Goal: Transaction & Acquisition: Book appointment/travel/reservation

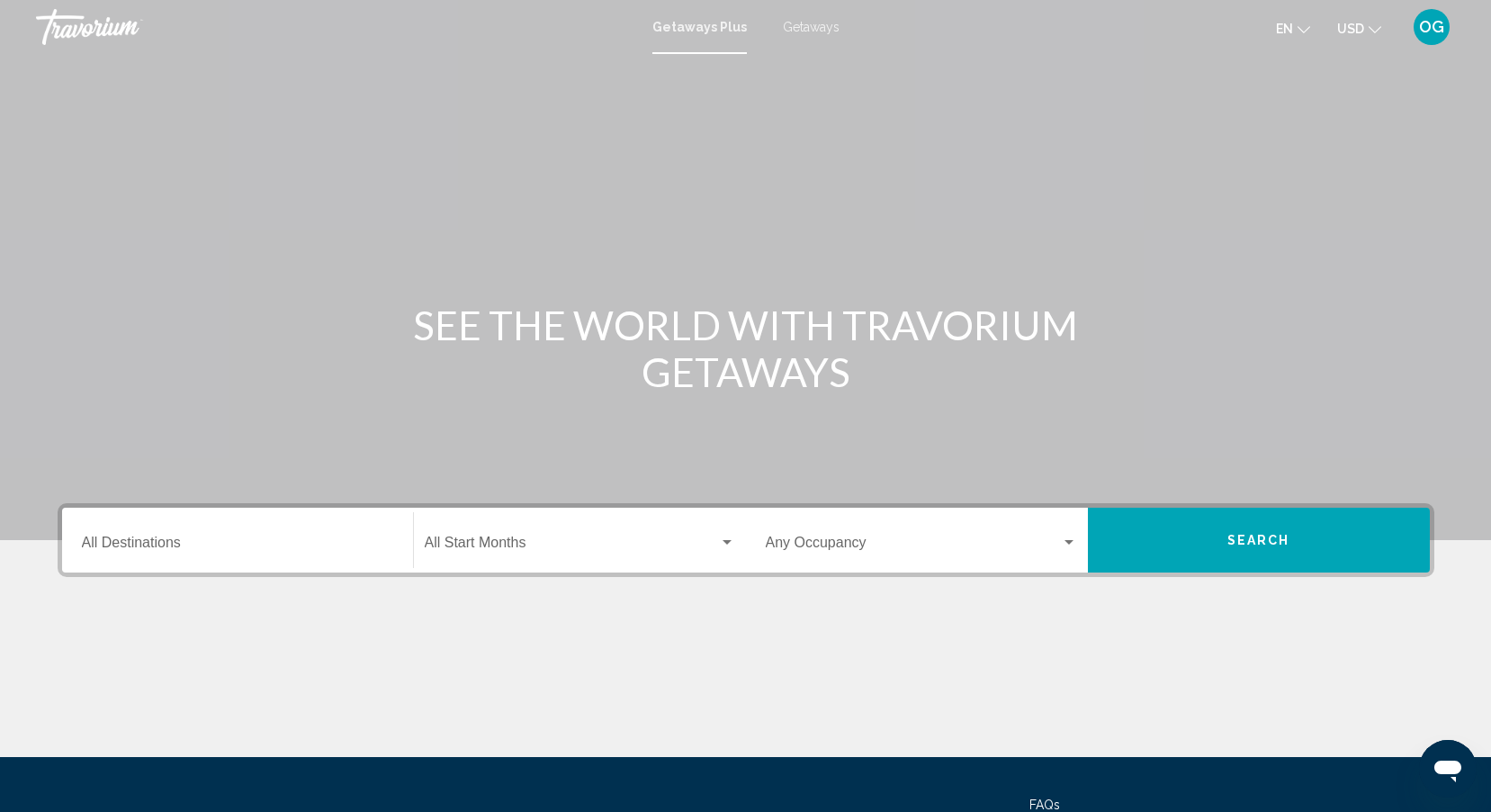
click at [801, 28] on span "Getaways" at bounding box center [811, 27] width 57 height 14
click at [145, 544] on input "Destination All Destinations" at bounding box center [238, 546] width 311 height 16
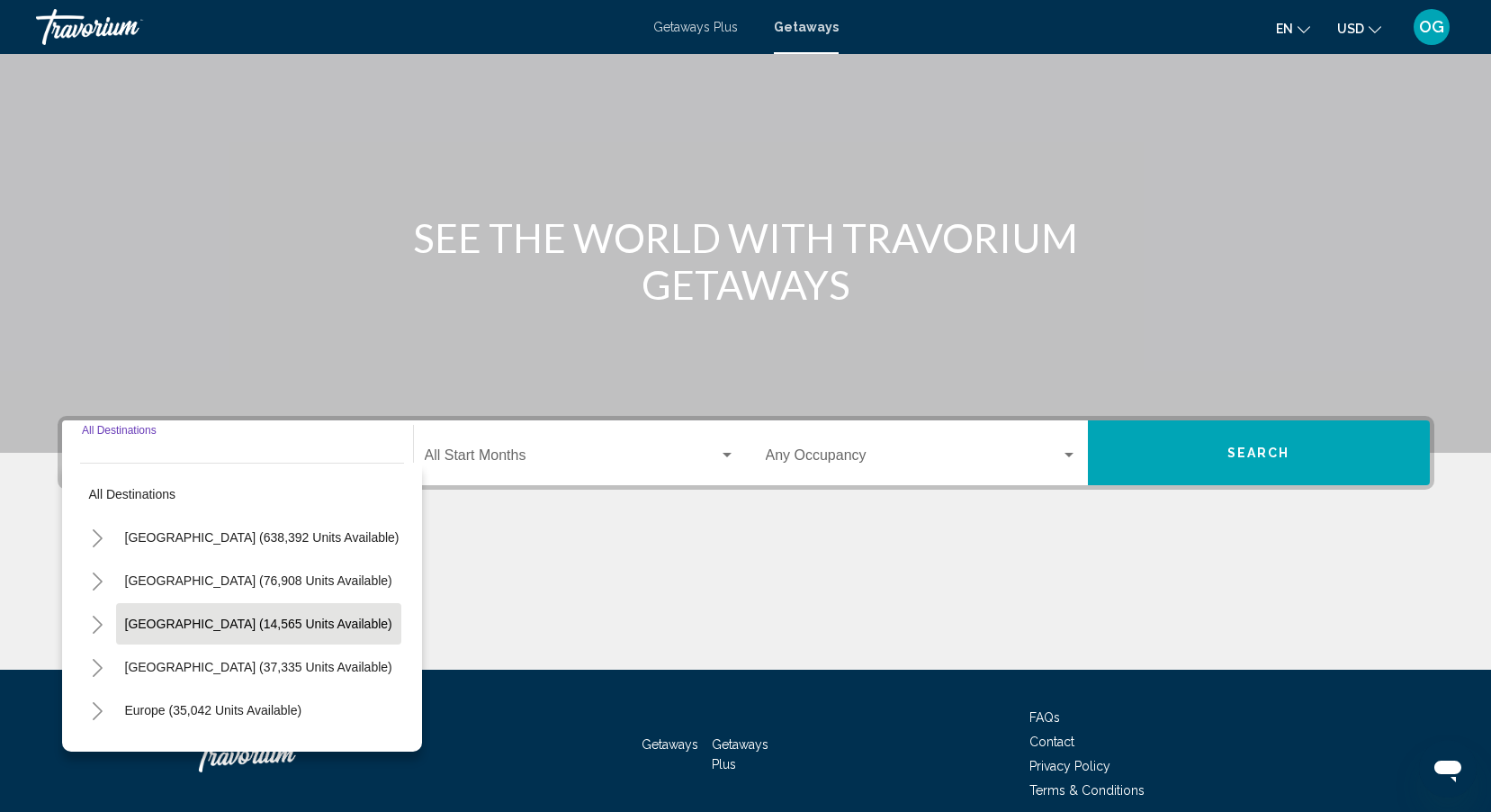
scroll to position [165, 0]
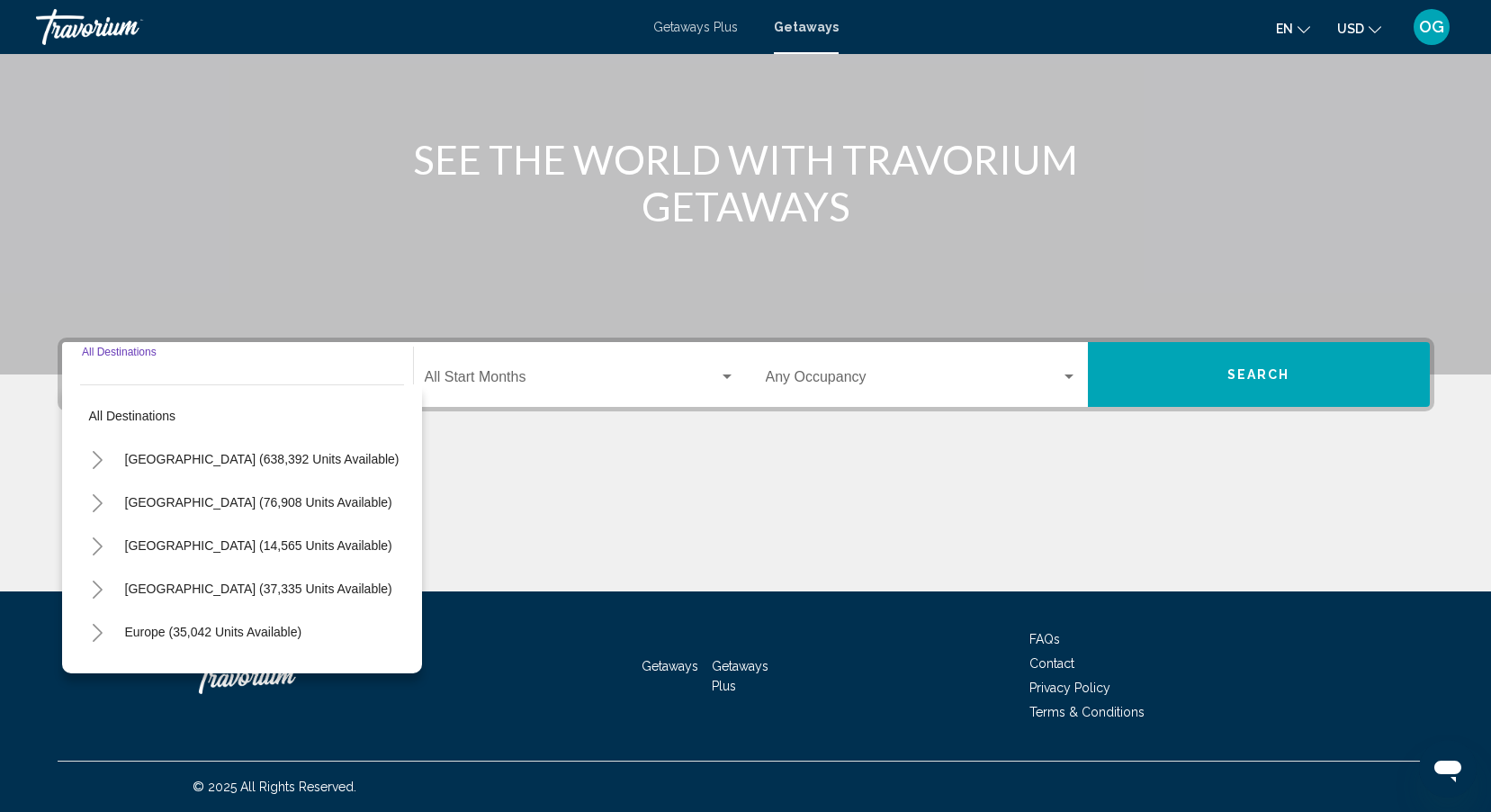
click at [99, 546] on icon "Toggle Canada (14,565 units available)" at bounding box center [98, 546] width 10 height 18
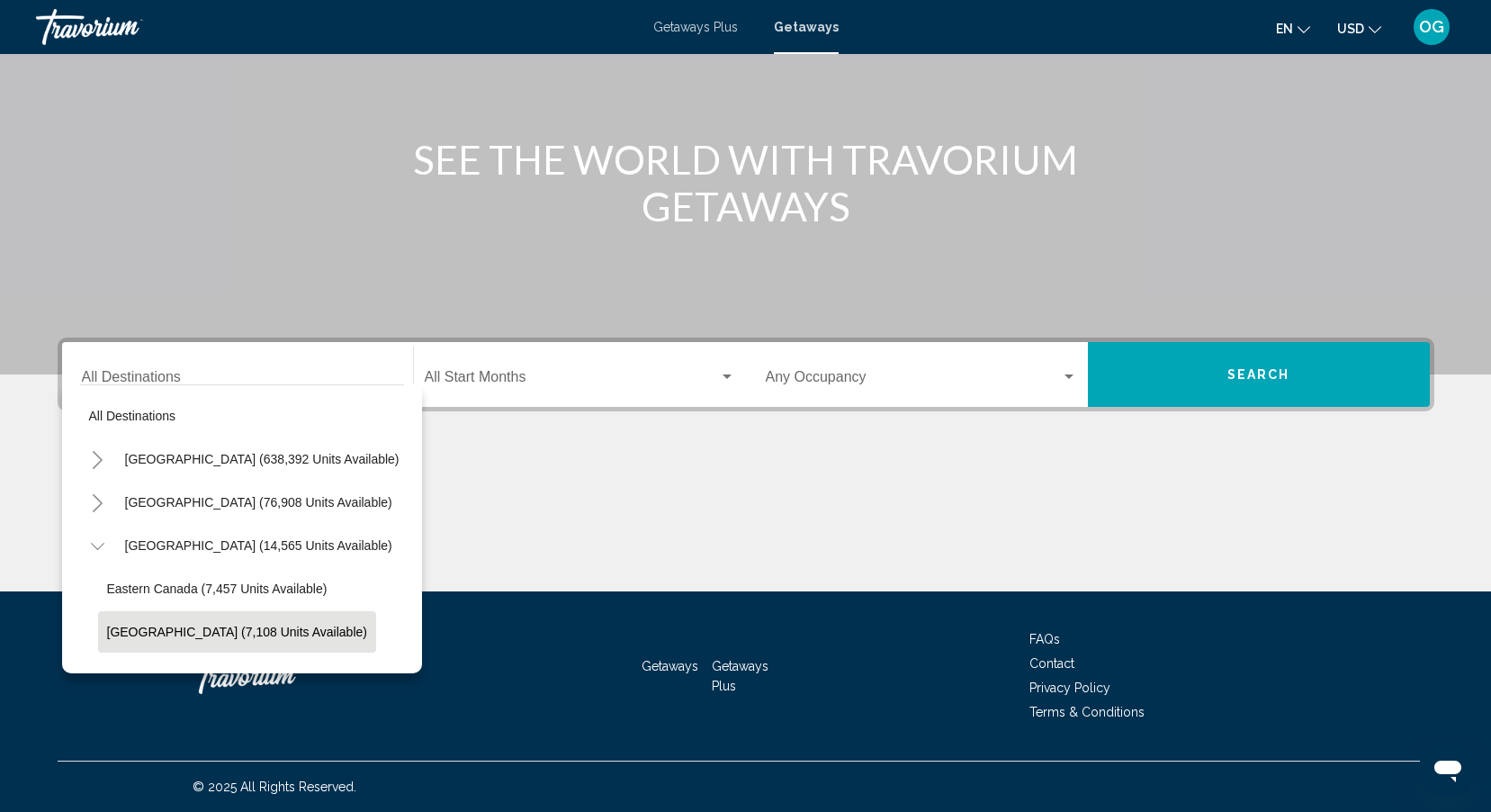
click at [150, 627] on span "[GEOGRAPHIC_DATA] (7,108 units available)" at bounding box center [237, 631] width 260 height 14
type input "**********"
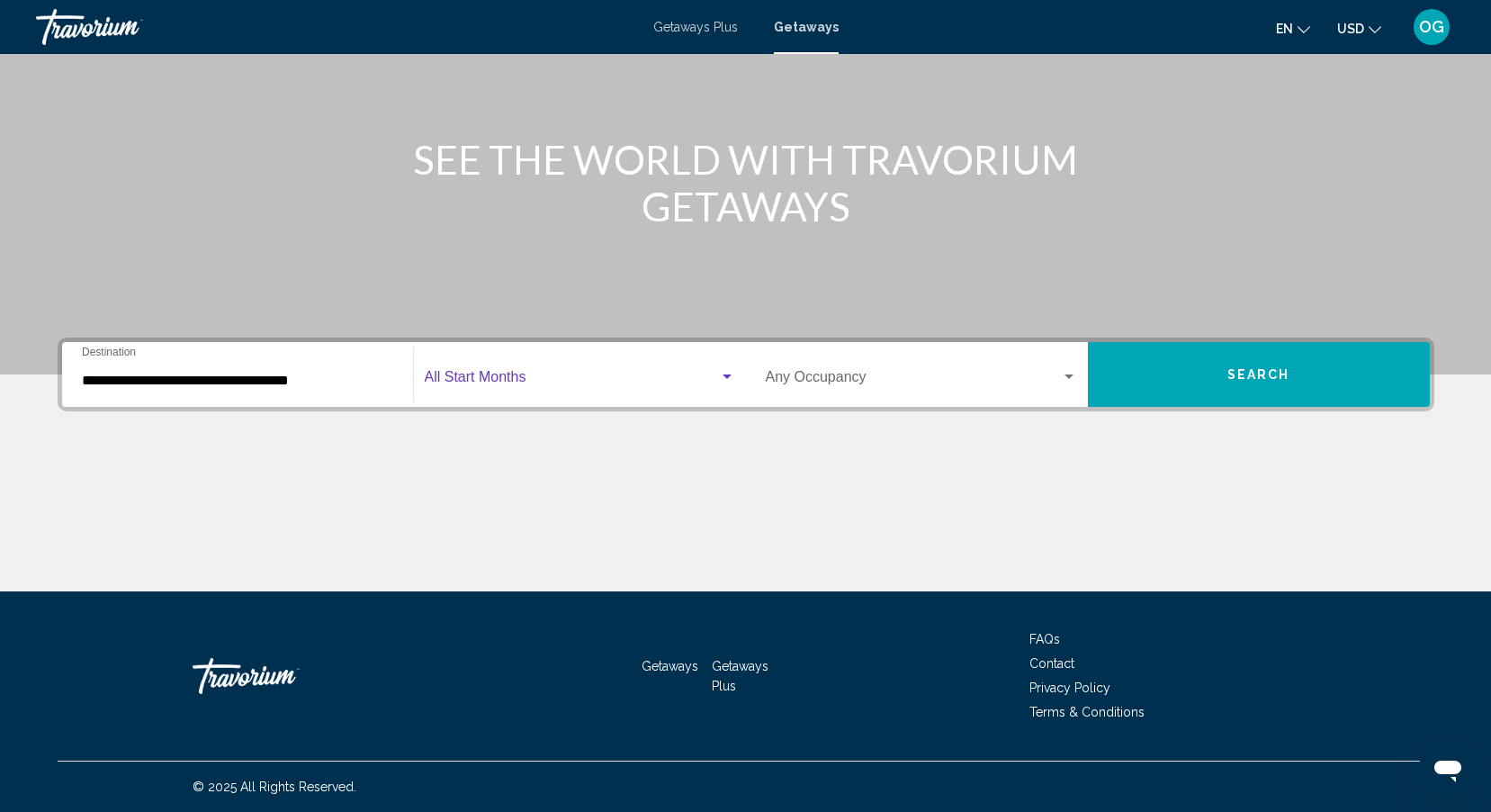
click at [501, 384] on span "Search widget" at bounding box center [572, 380] width 295 height 16
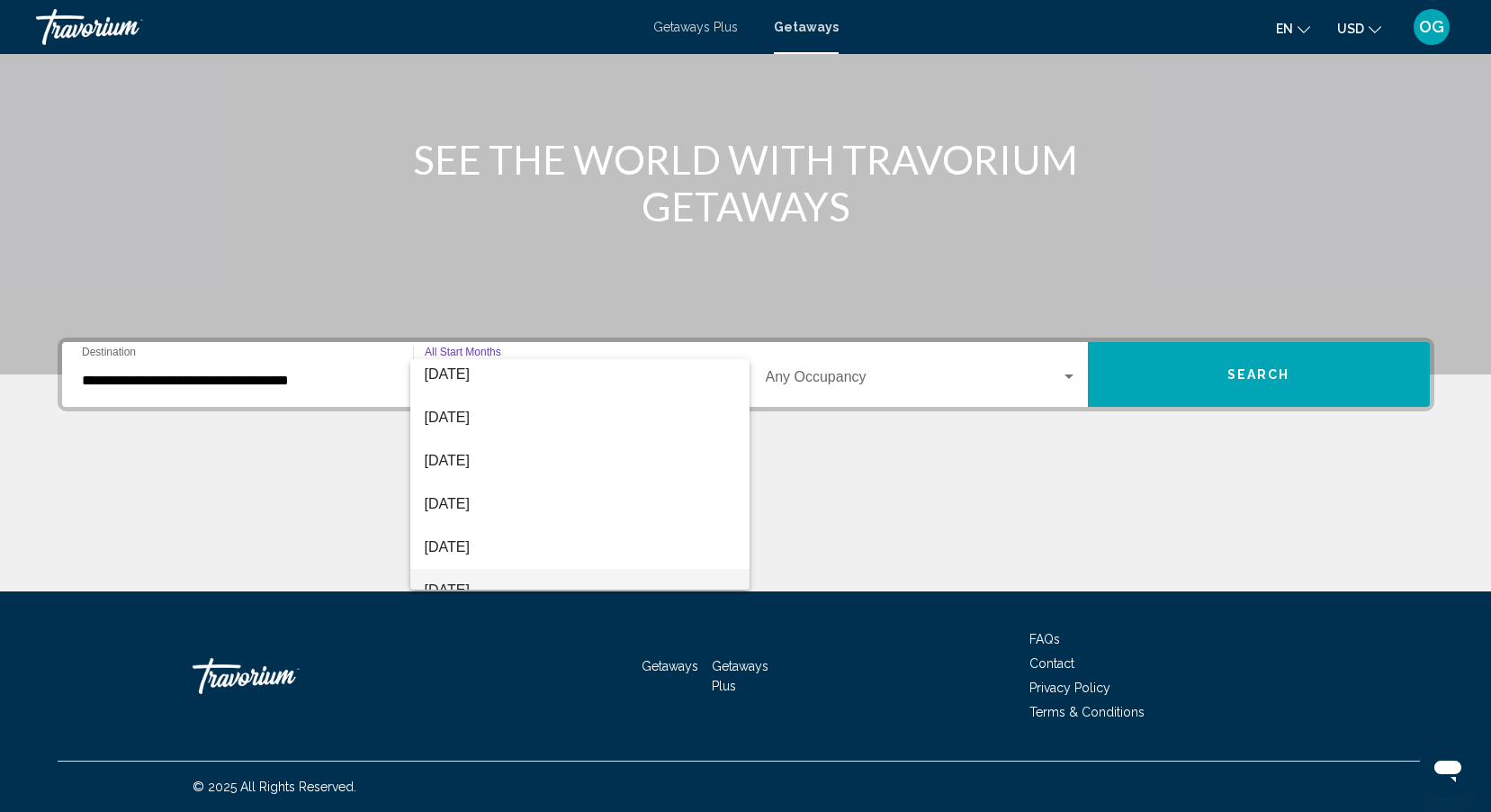
scroll to position [90, 0]
click at [506, 509] on span "[DATE]" at bounding box center [579, 506] width 310 height 43
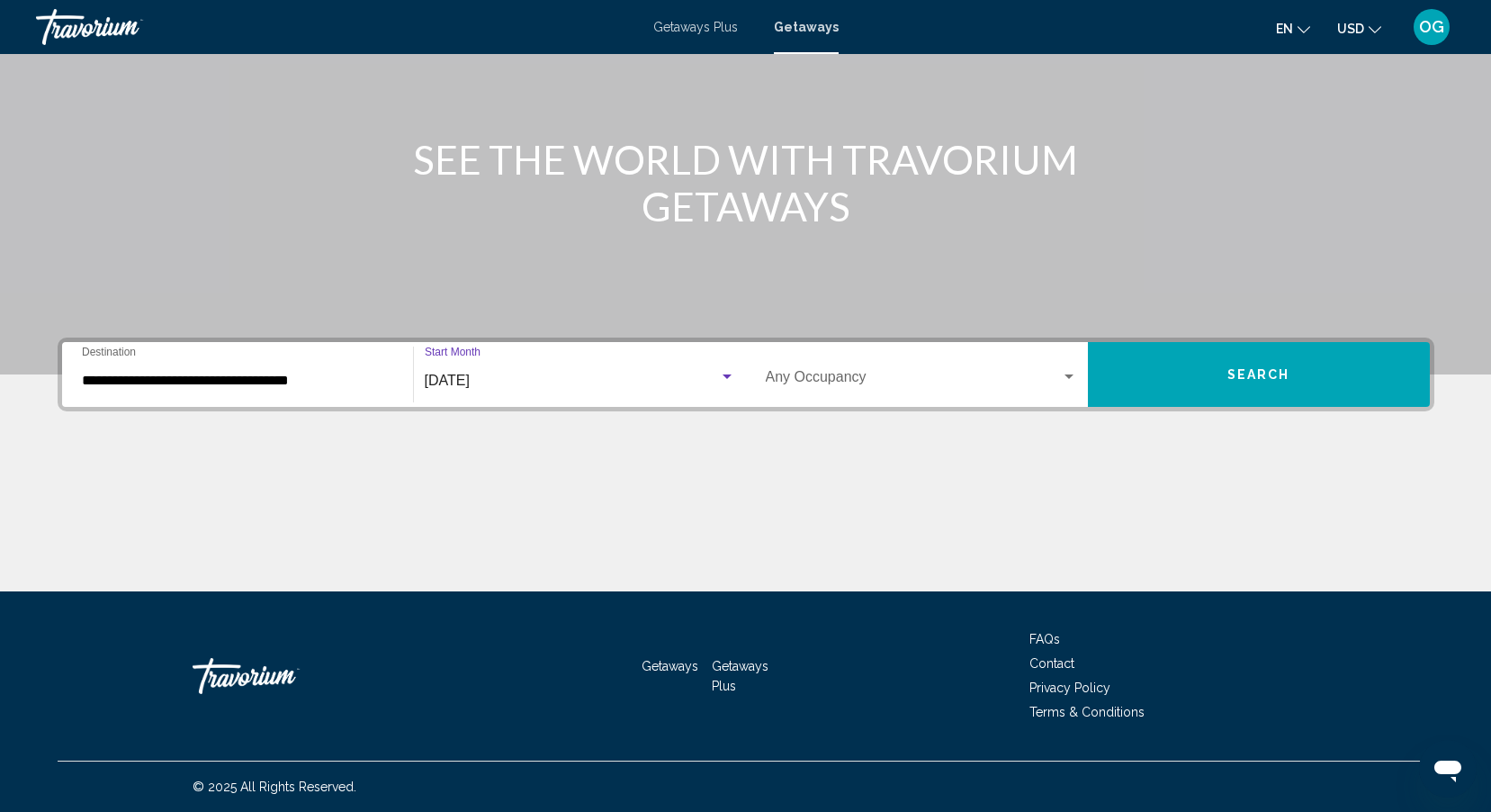
click at [858, 378] on span "Search widget" at bounding box center [914, 380] width 295 height 16
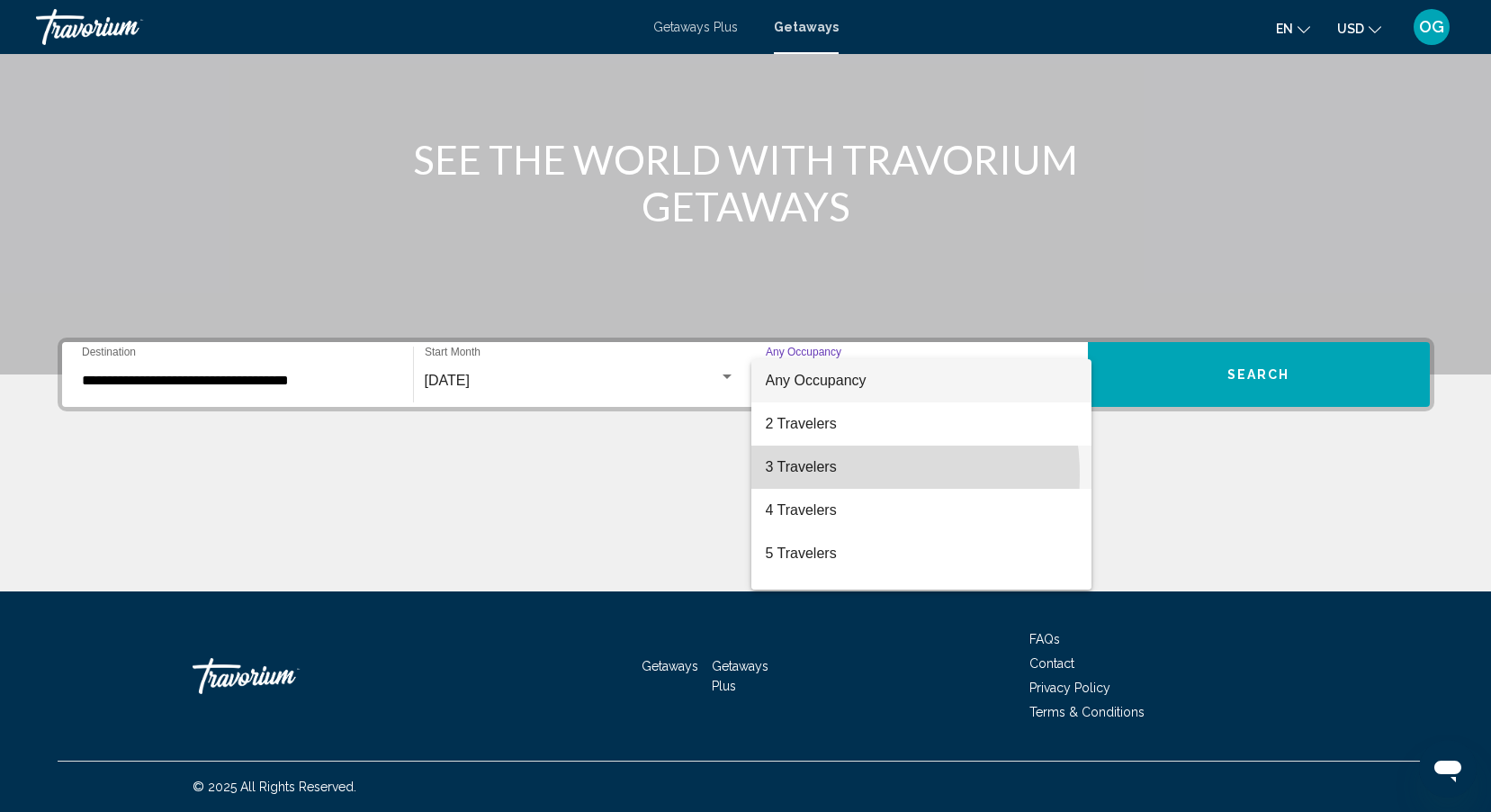
click at [830, 475] on span "3 Travelers" at bounding box center [921, 466] width 311 height 43
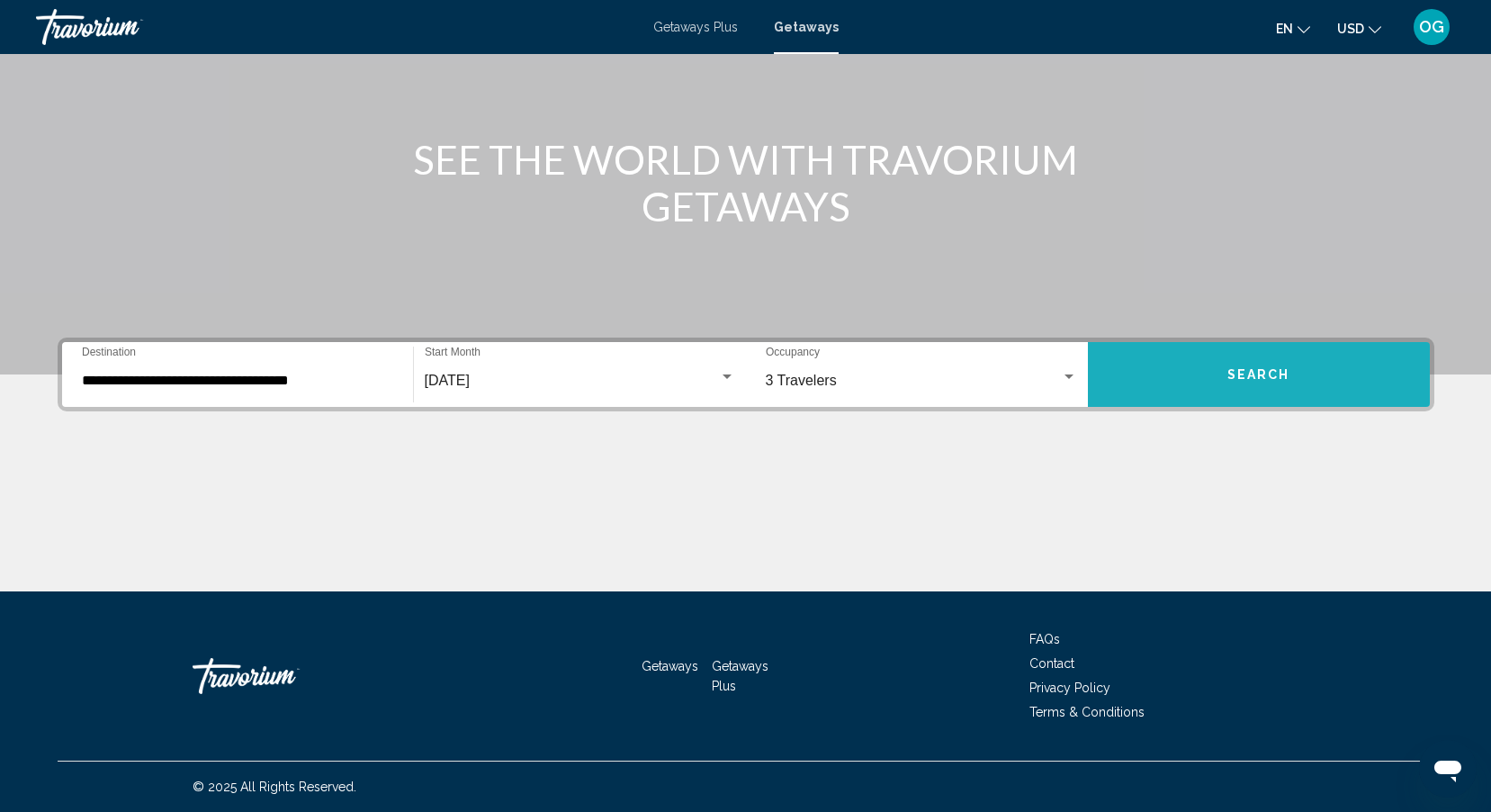
click at [1177, 379] on button "Search" at bounding box center [1259, 374] width 342 height 65
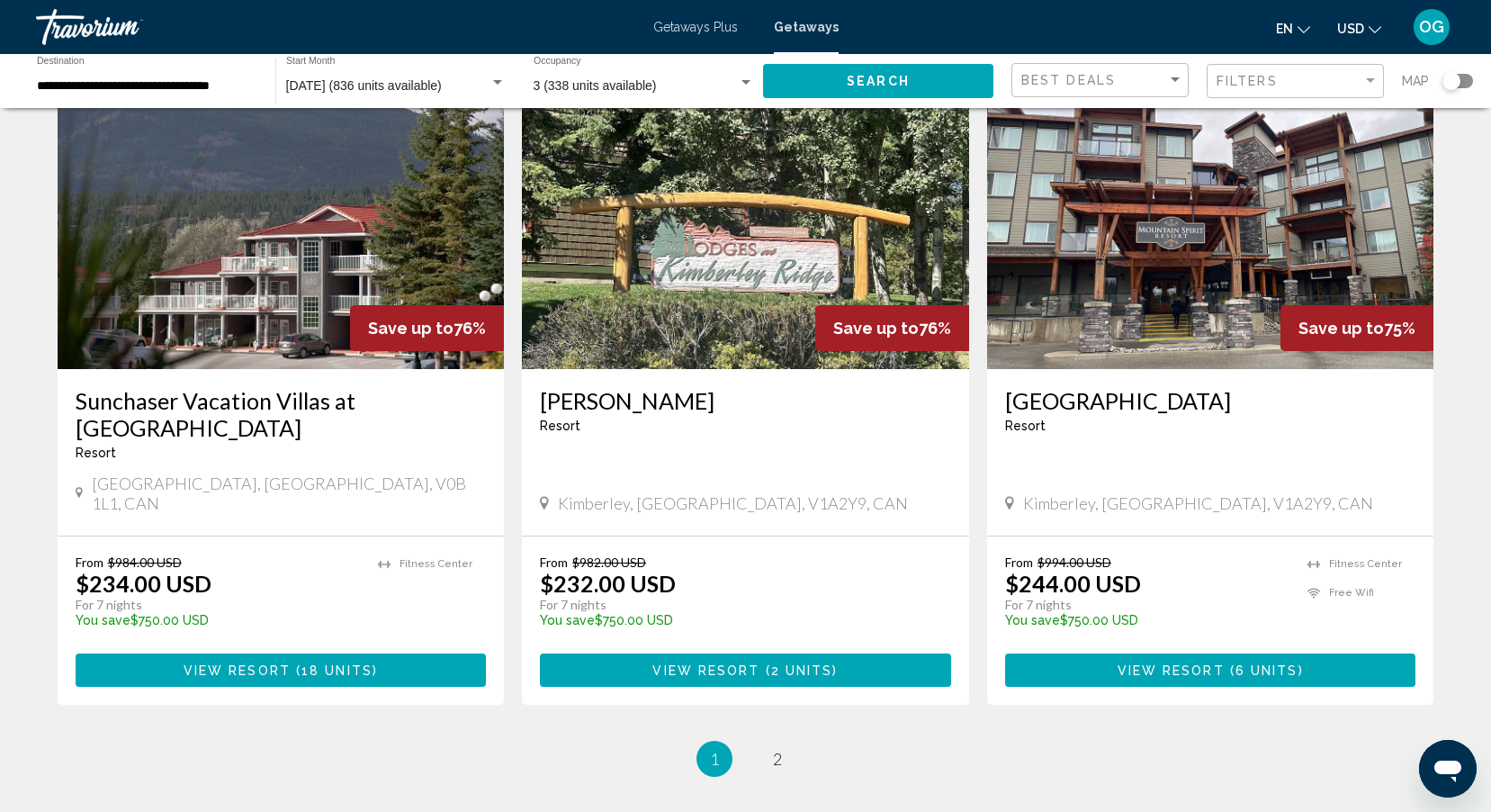
scroll to position [2069, 0]
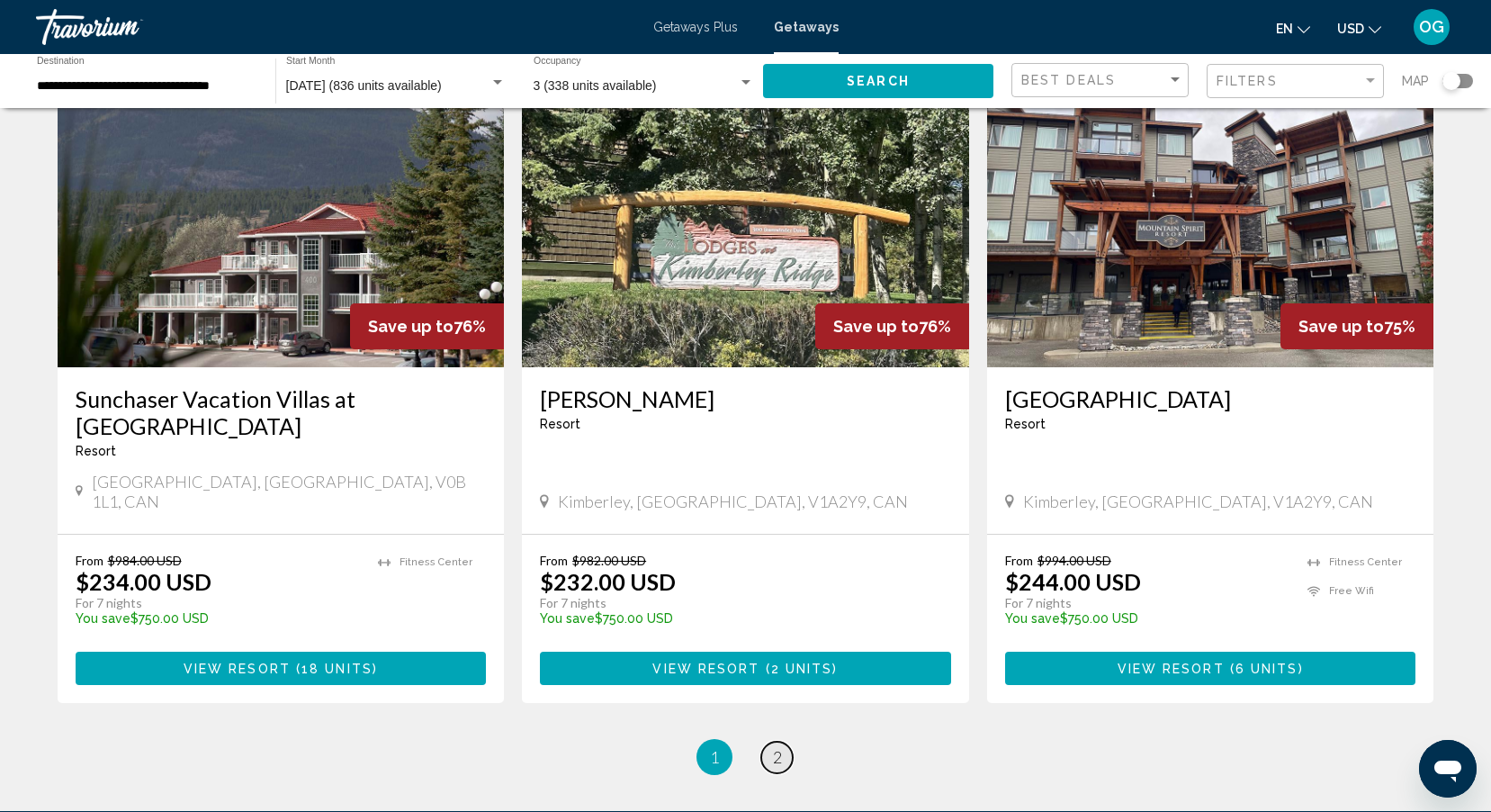
click at [773, 746] on span "2" at bounding box center [776, 756] width 9 height 20
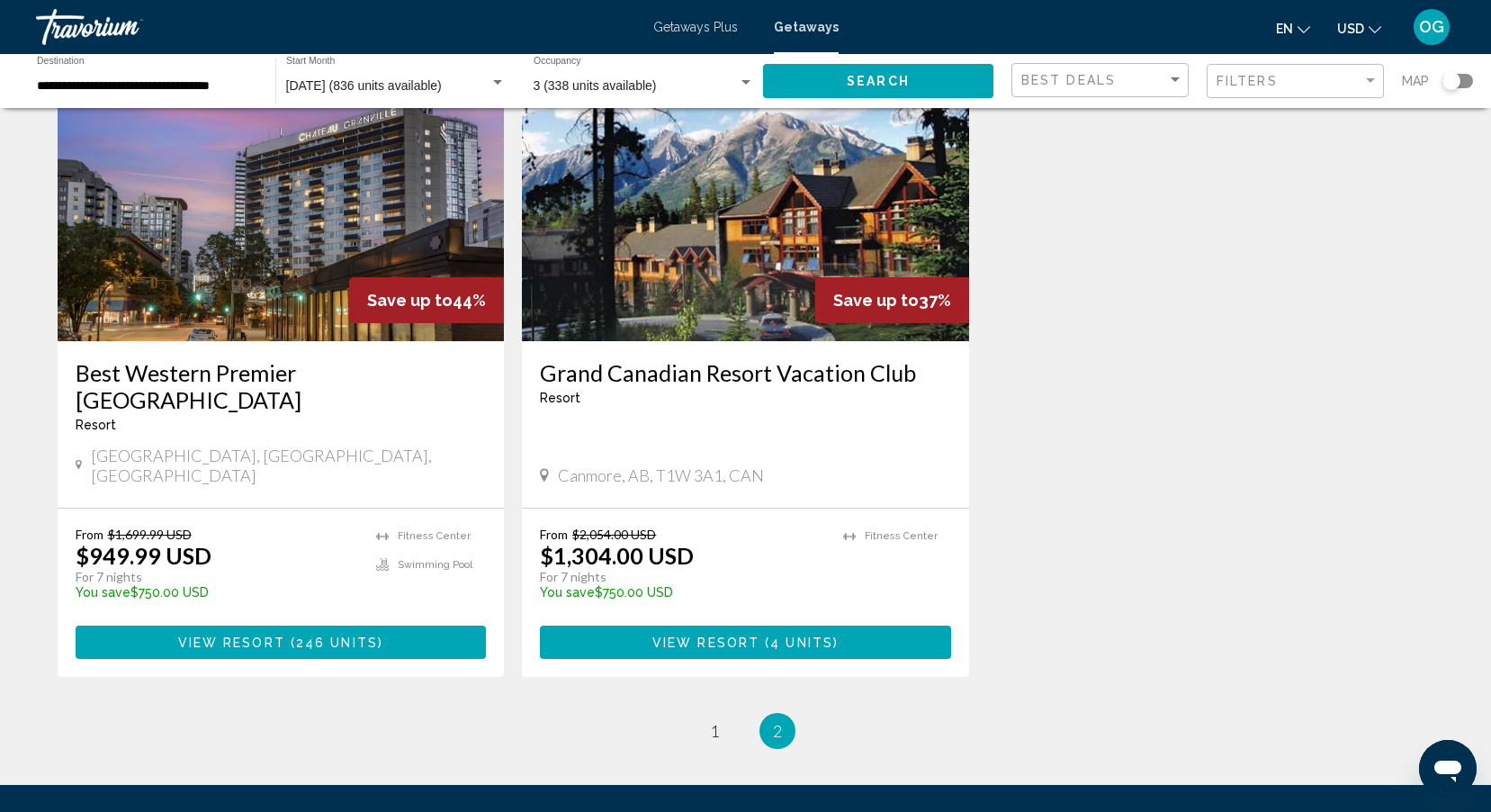
scroll to position [1440, 0]
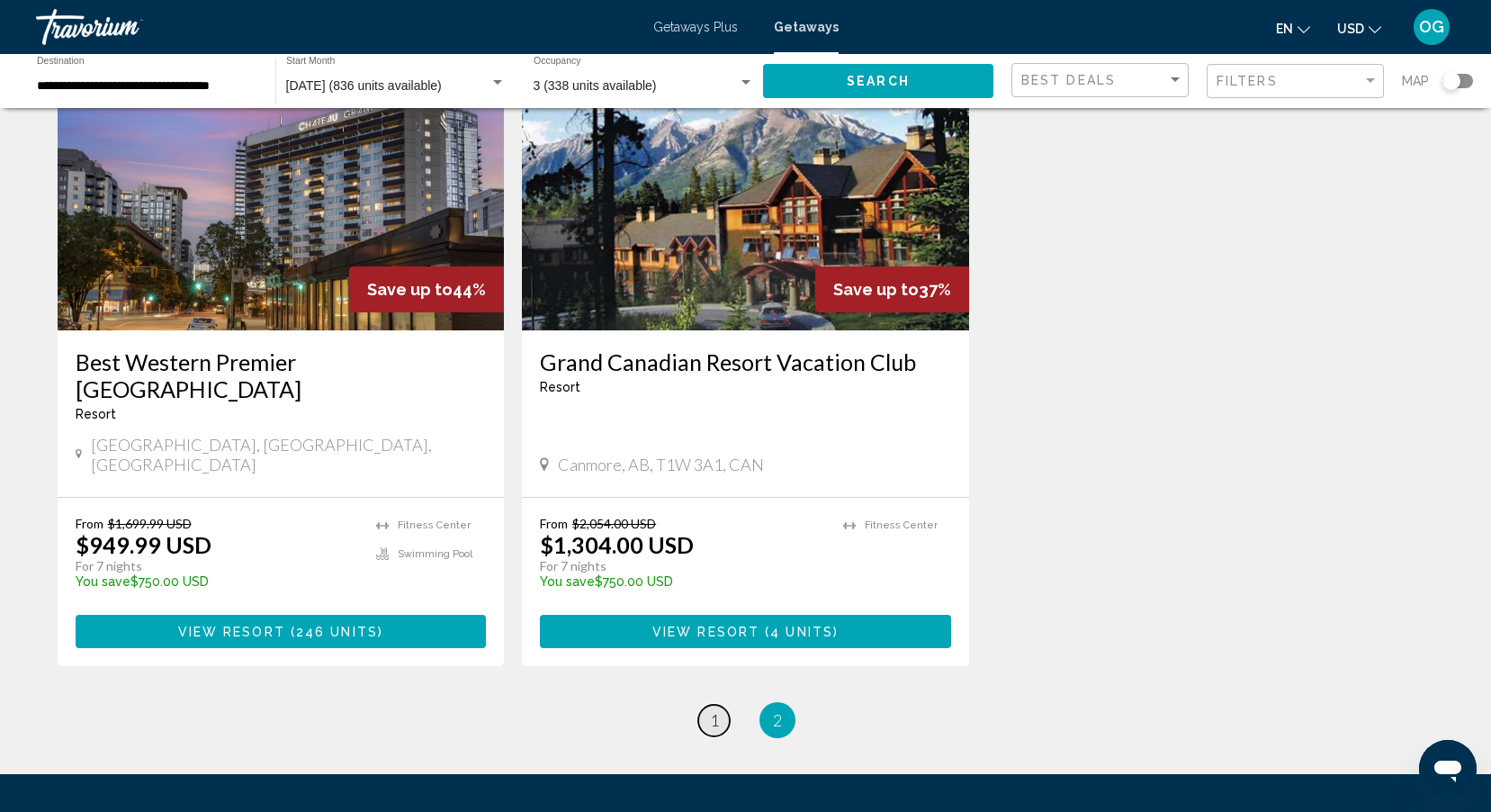
click at [718, 710] on span "1" at bounding box center [714, 719] width 9 height 20
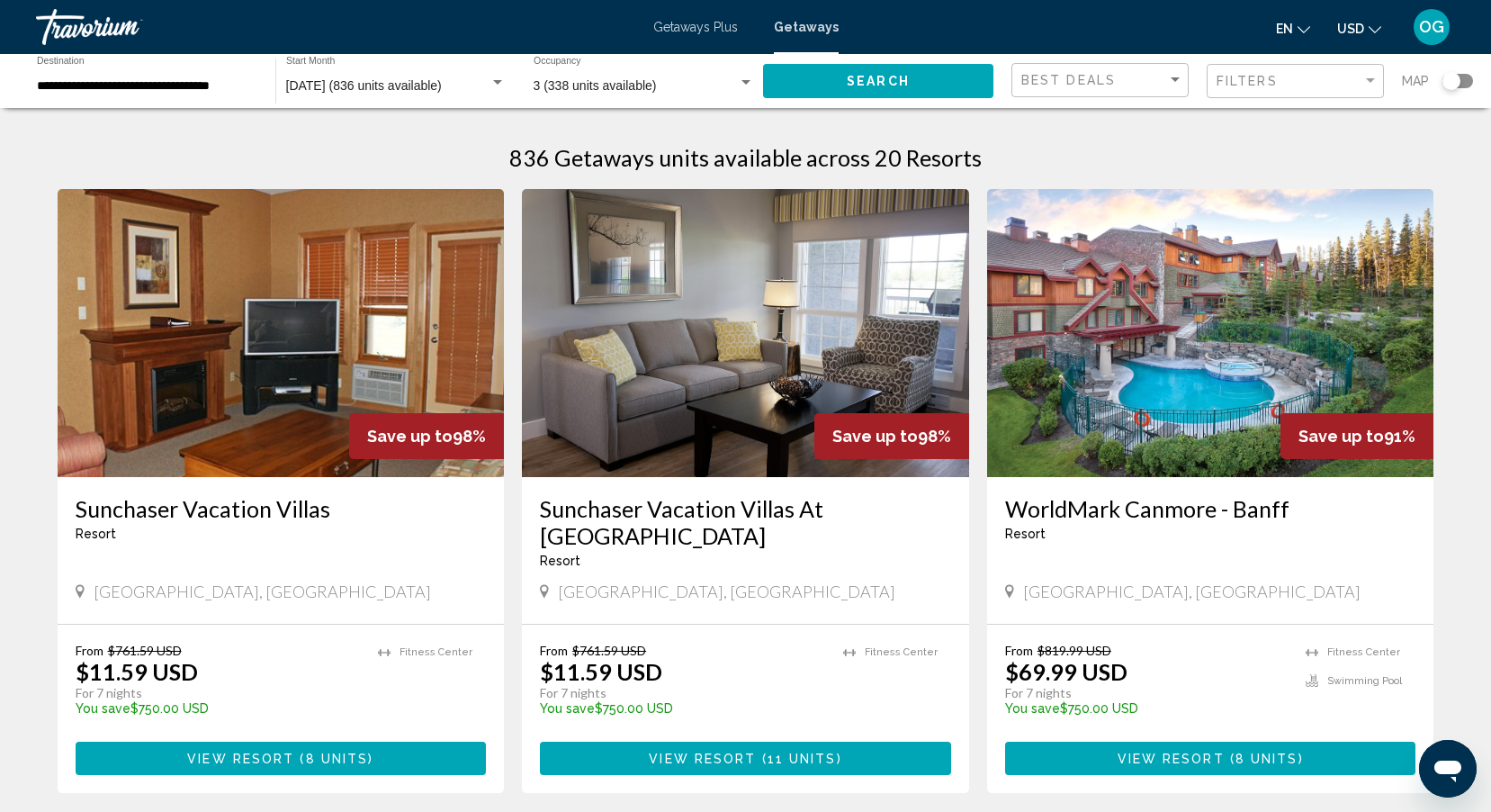
click at [1177, 383] on img "Main content" at bounding box center [1210, 333] width 447 height 288
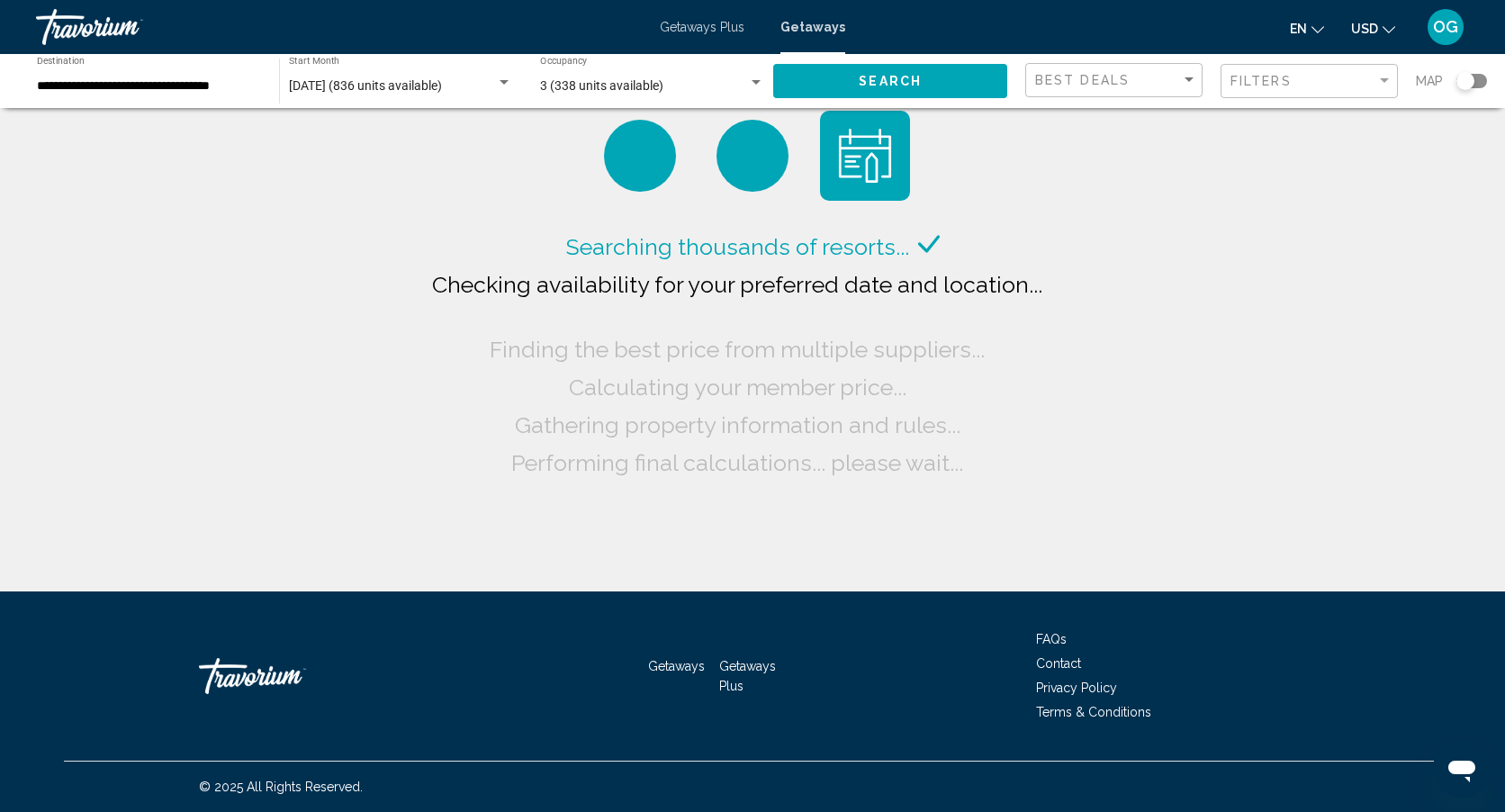
click at [74, 91] on input "**********" at bounding box center [149, 86] width 224 height 14
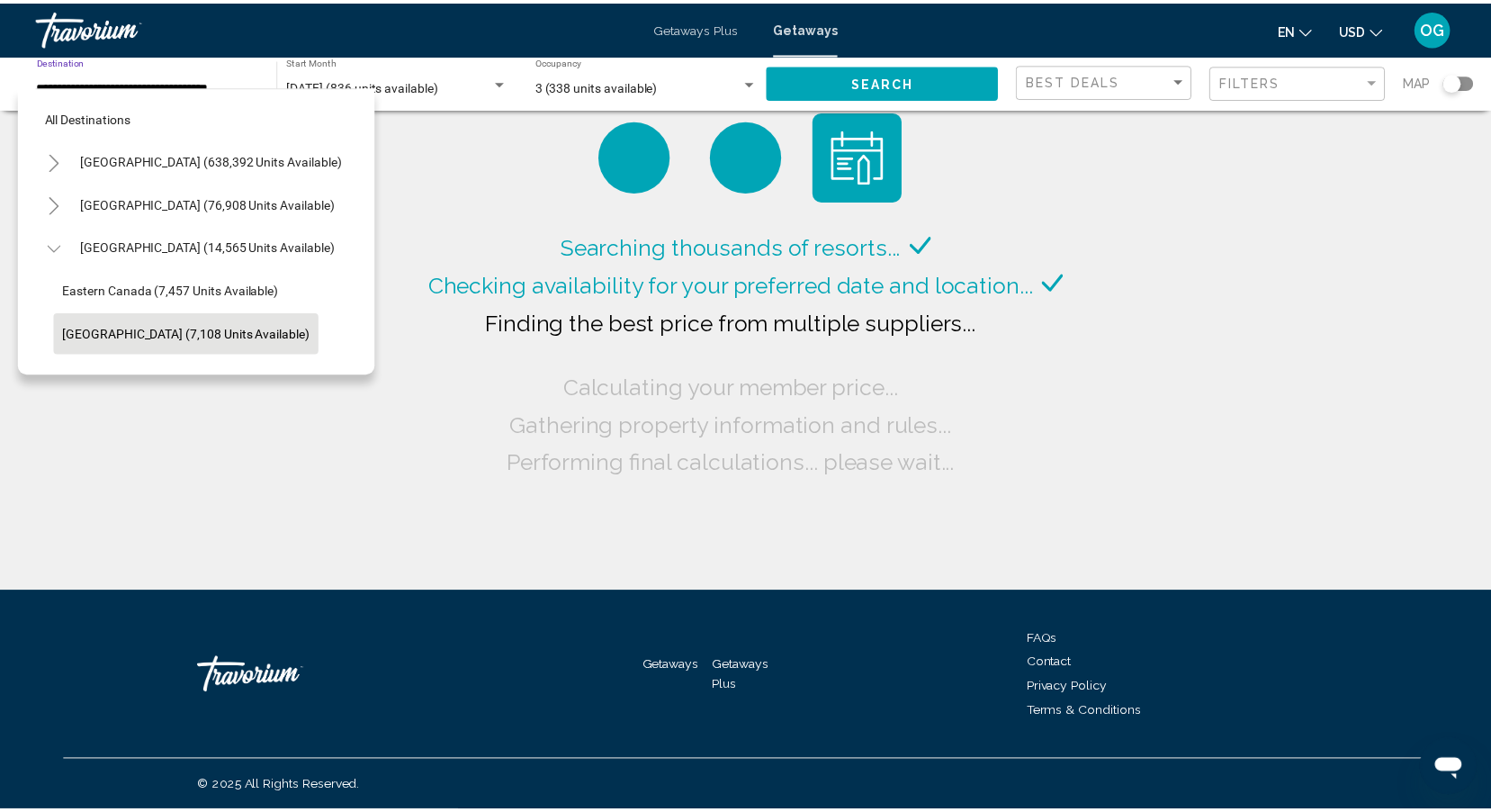
scroll to position [114, 0]
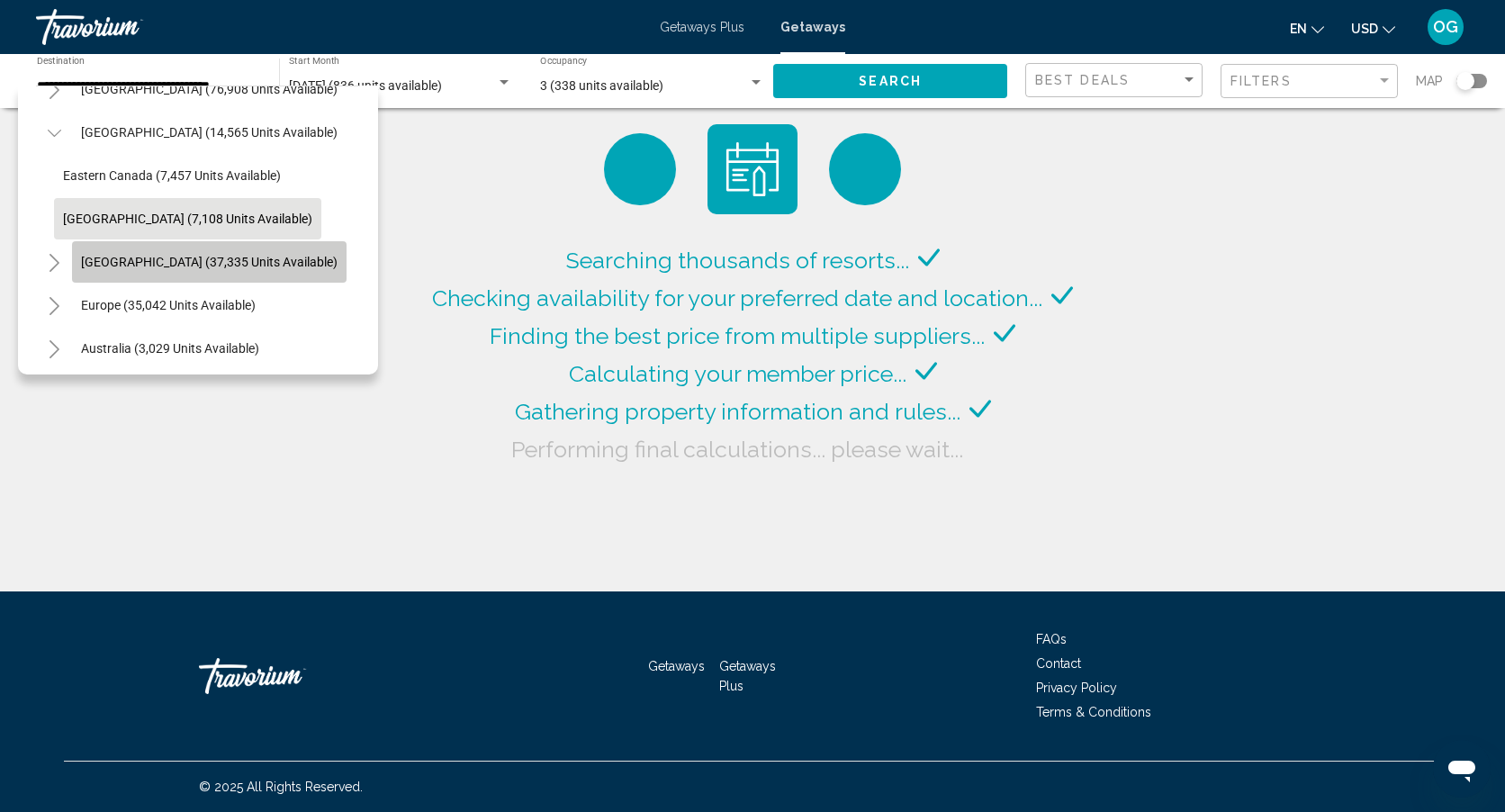
click at [111, 258] on span "[GEOGRAPHIC_DATA] (37,335 units available)" at bounding box center [210, 262] width 257 height 14
type input "**********"
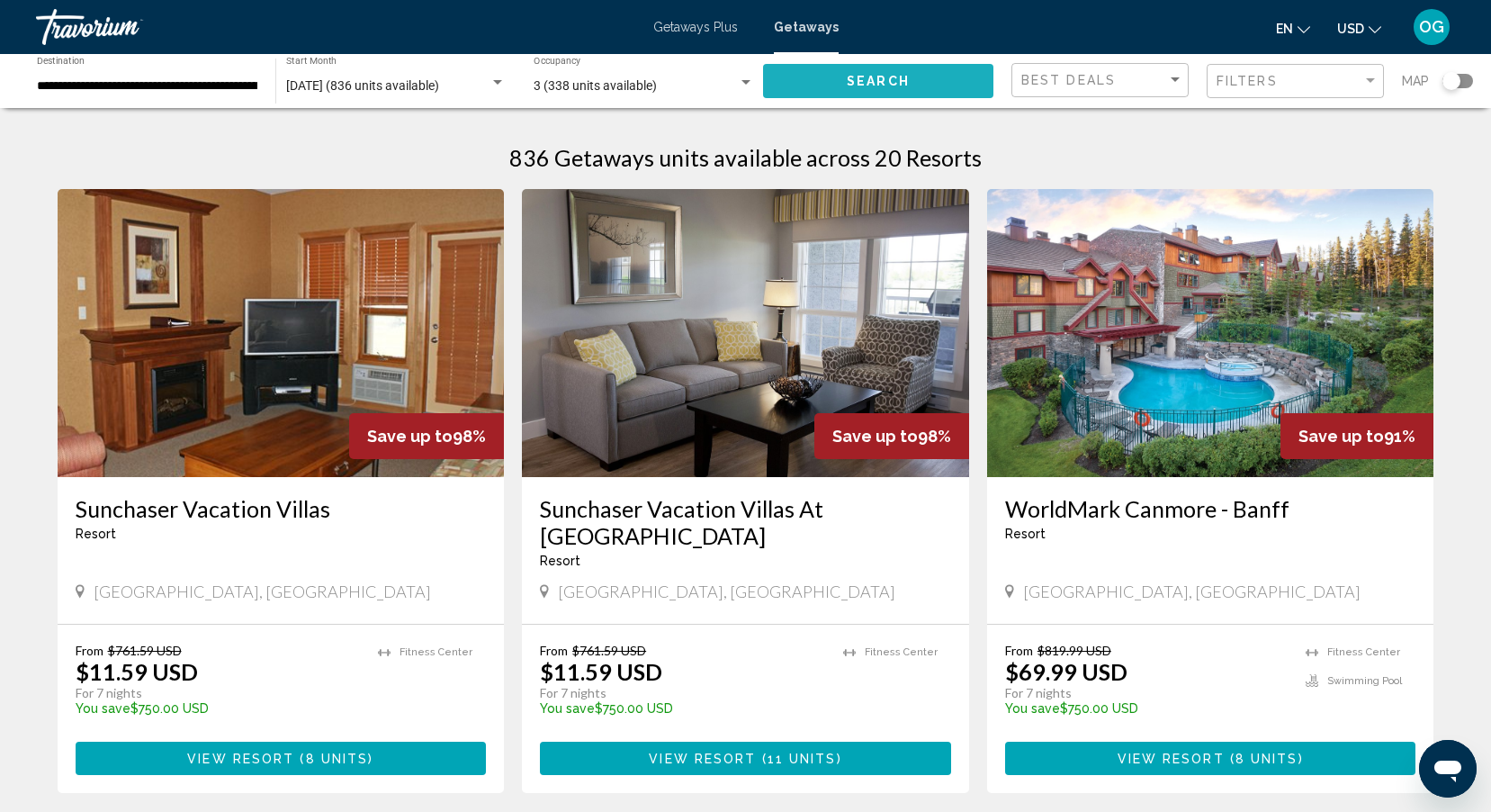
click at [837, 81] on button "Search" at bounding box center [878, 80] width 231 height 33
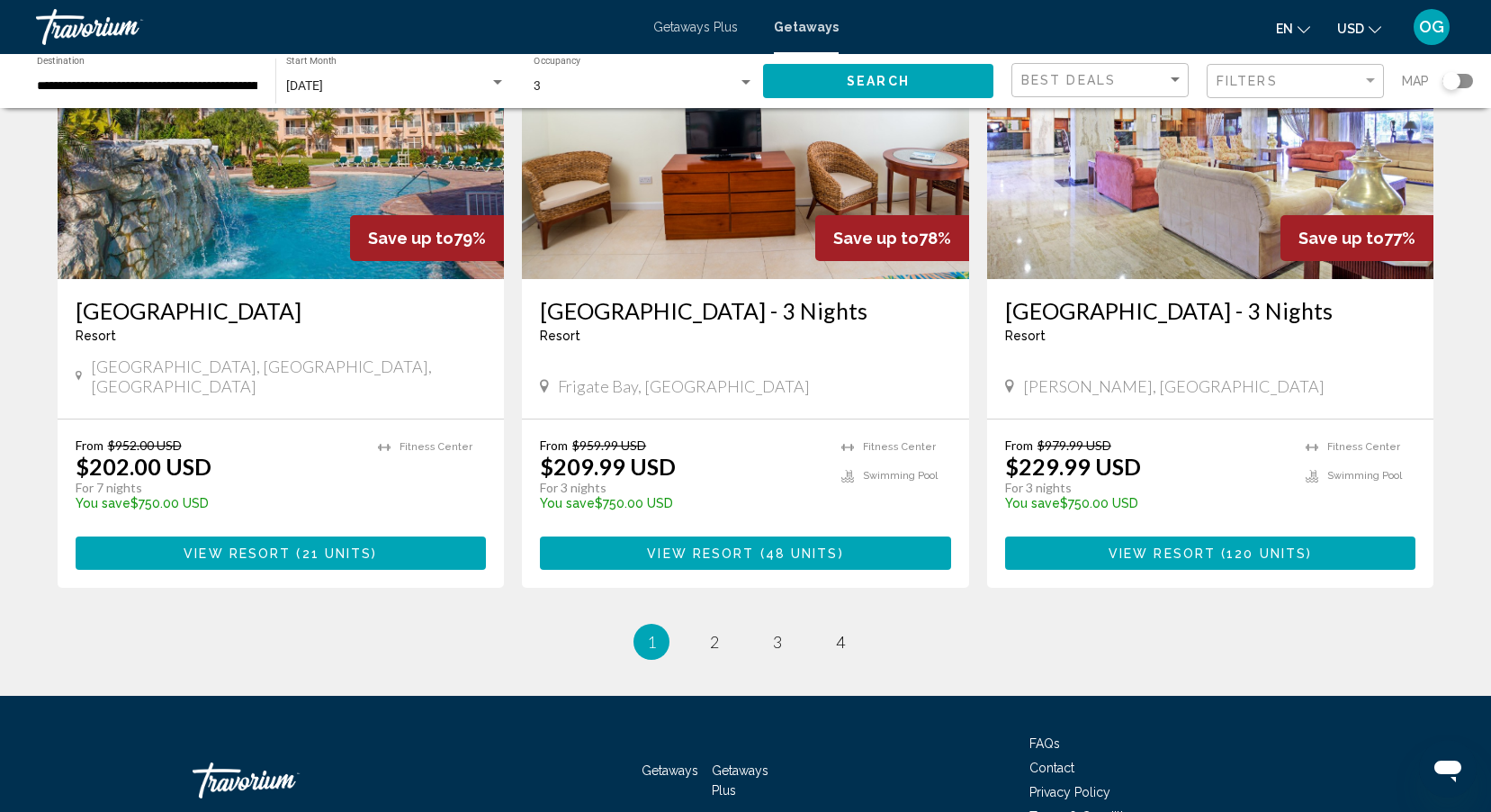
scroll to position [2148, 0]
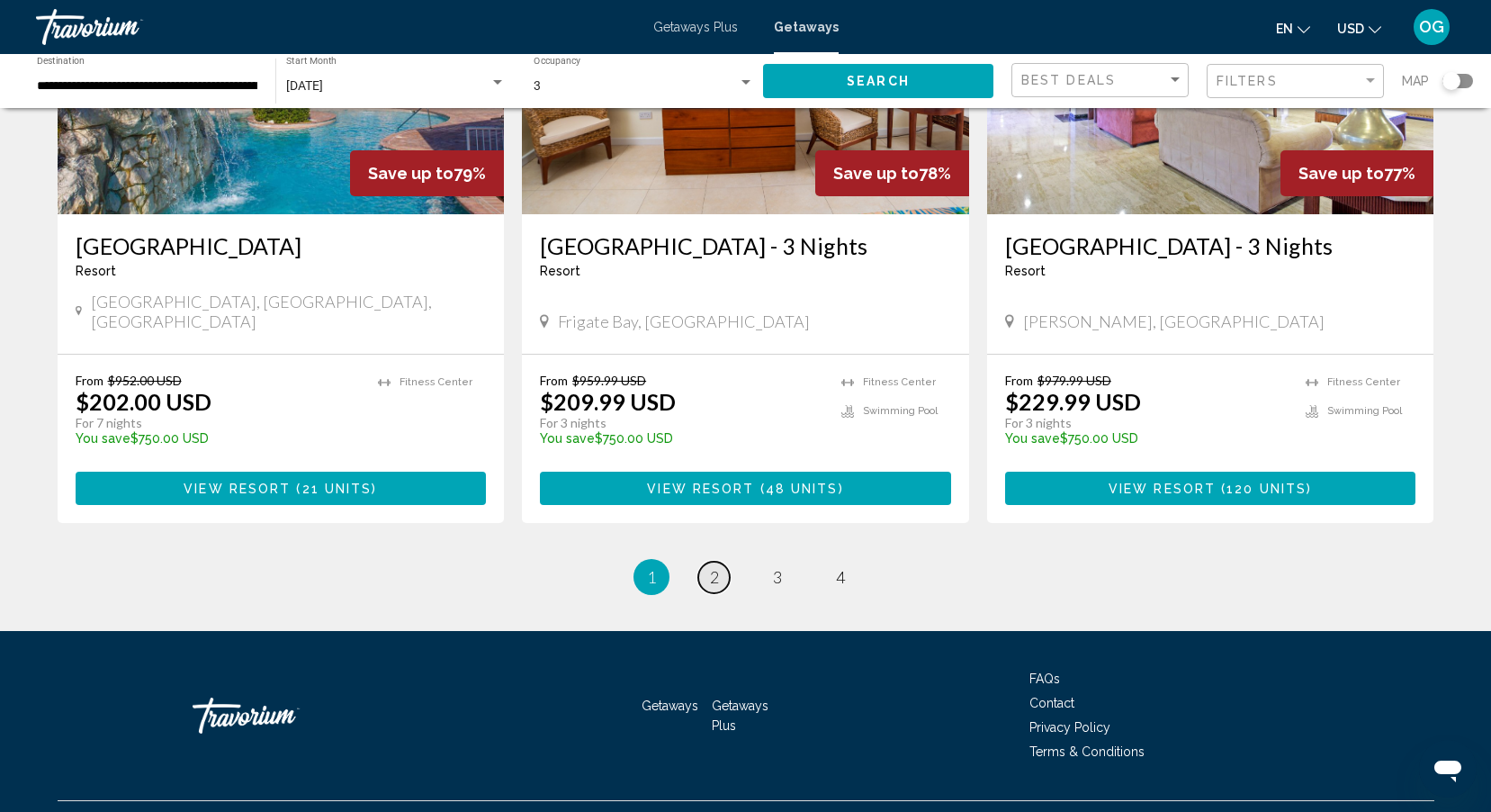
click at [719, 561] on link "page 2" at bounding box center [714, 576] width 32 height 32
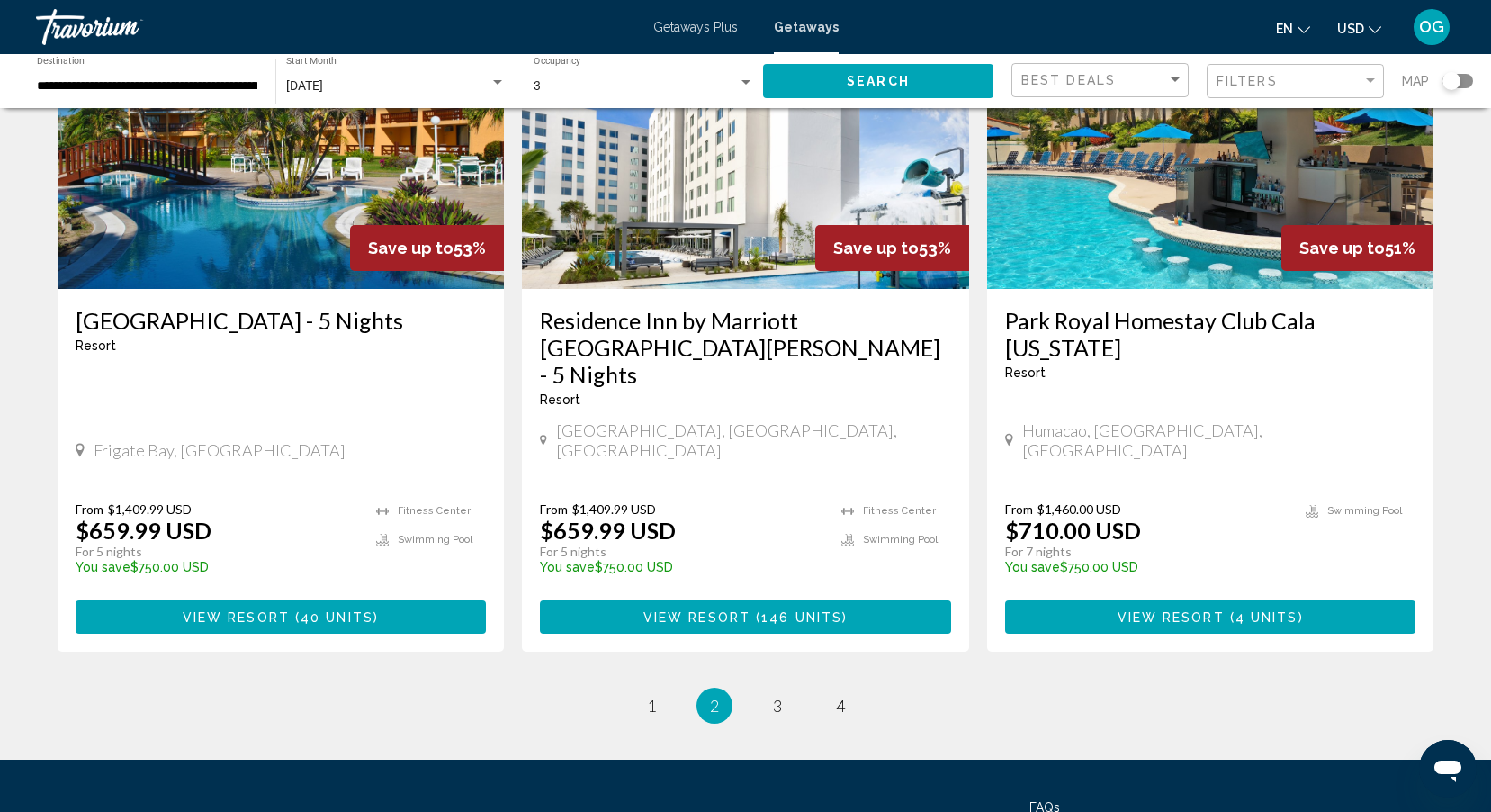
scroll to position [2159, 0]
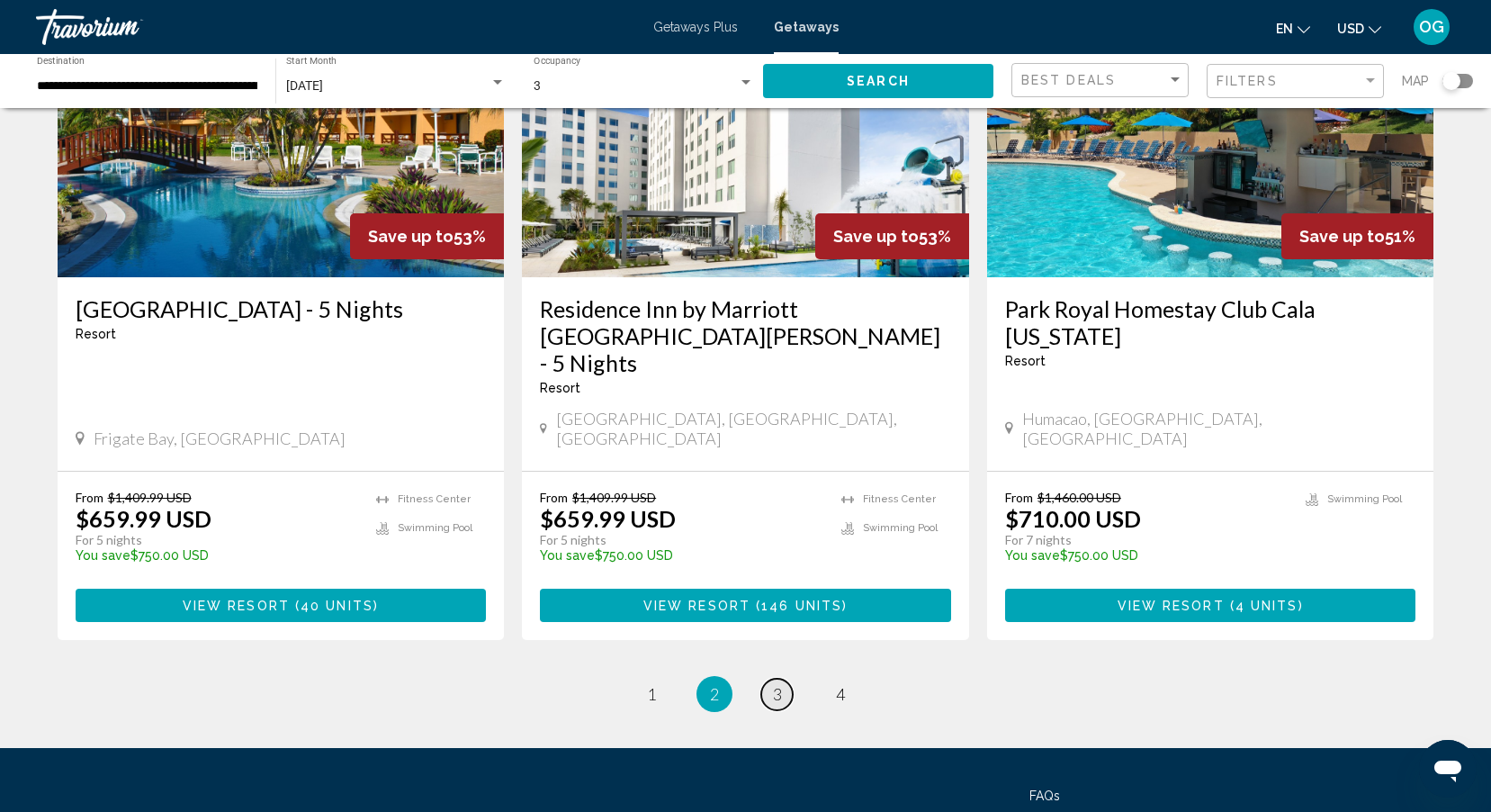
click at [777, 684] on span "3" at bounding box center [776, 693] width 9 height 20
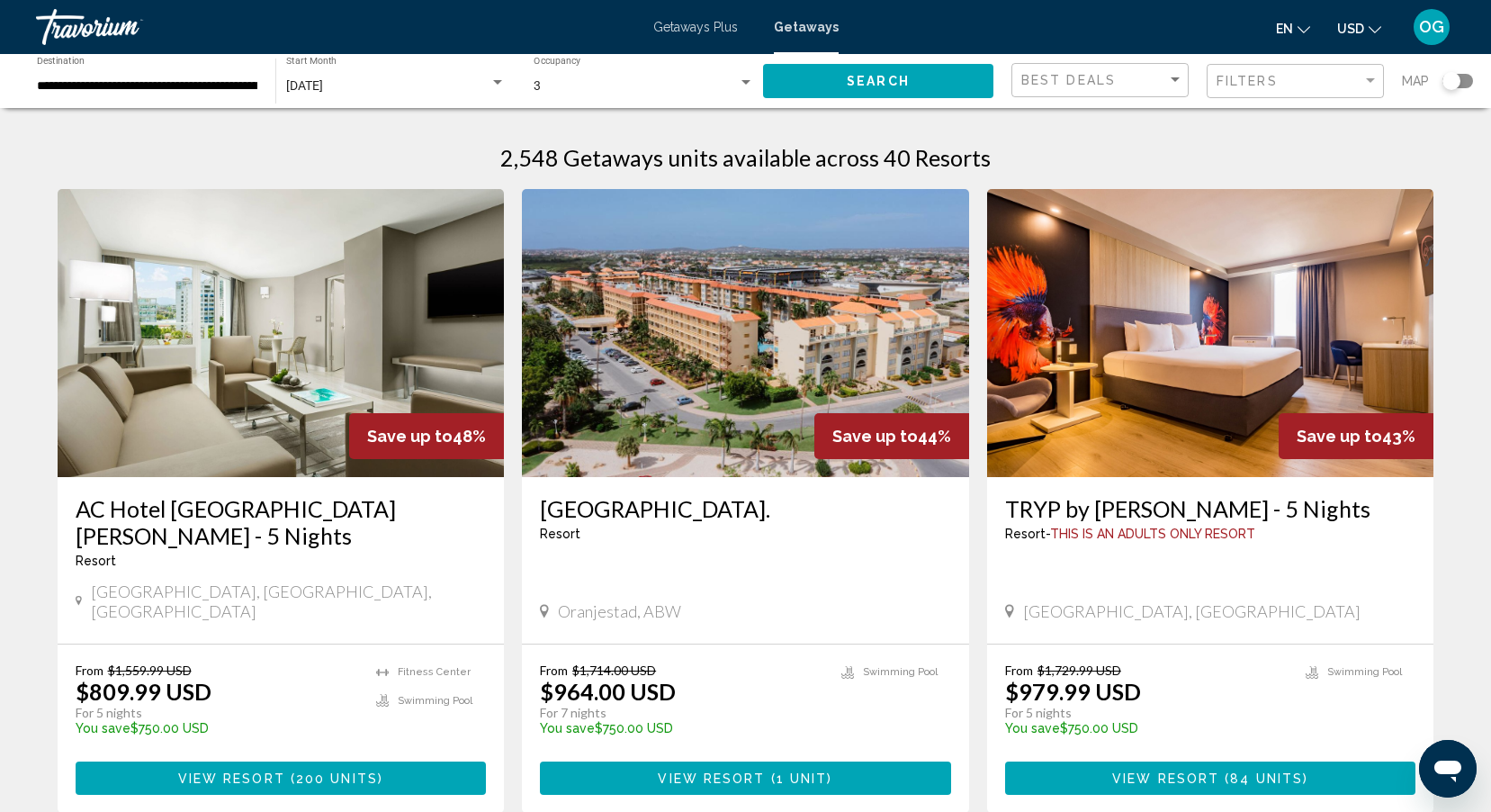
click at [759, 355] on img "Main content" at bounding box center [745, 333] width 447 height 288
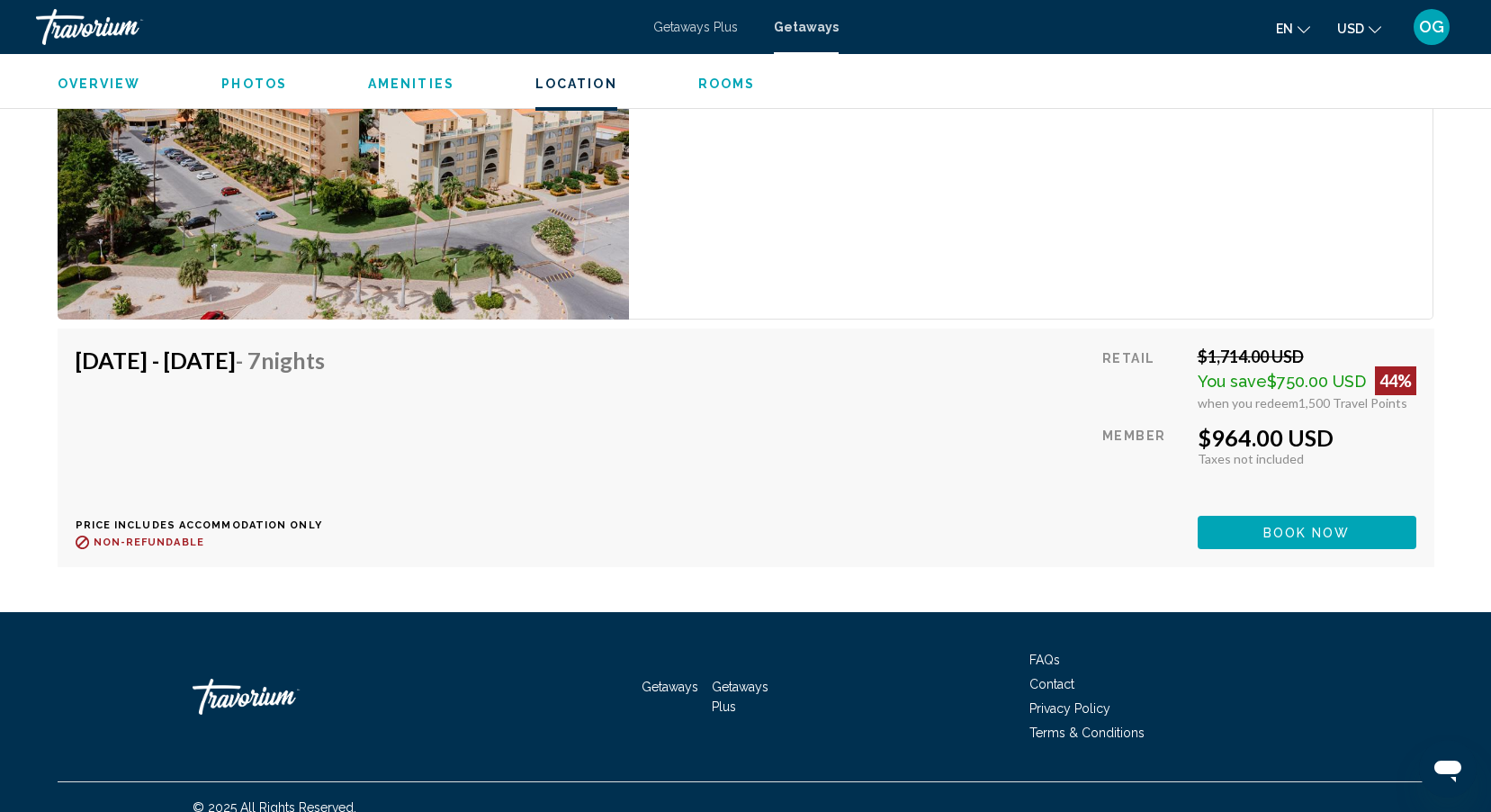
scroll to position [3051, 0]
click at [1280, 521] on button "Book now" at bounding box center [1307, 531] width 218 height 33
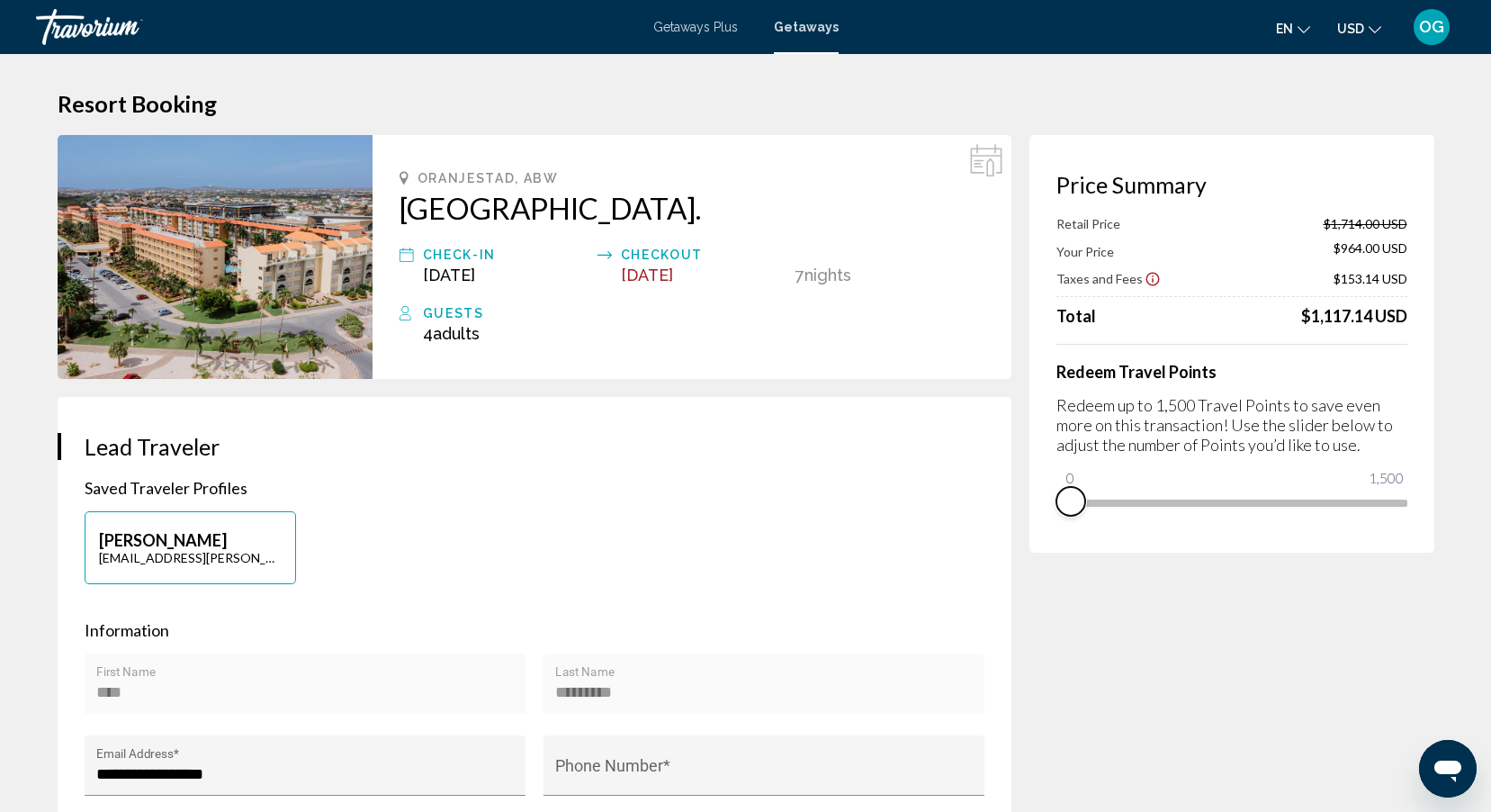
drag, startPoint x: 1398, startPoint y: 523, endPoint x: 1055, endPoint y: 510, distance: 343.2
click at [1055, 510] on div "Price Summary Retail Price $1,714.00 USD Your Price $964.00 USD Taxes and Fees …" at bounding box center [1231, 344] width 405 height 417
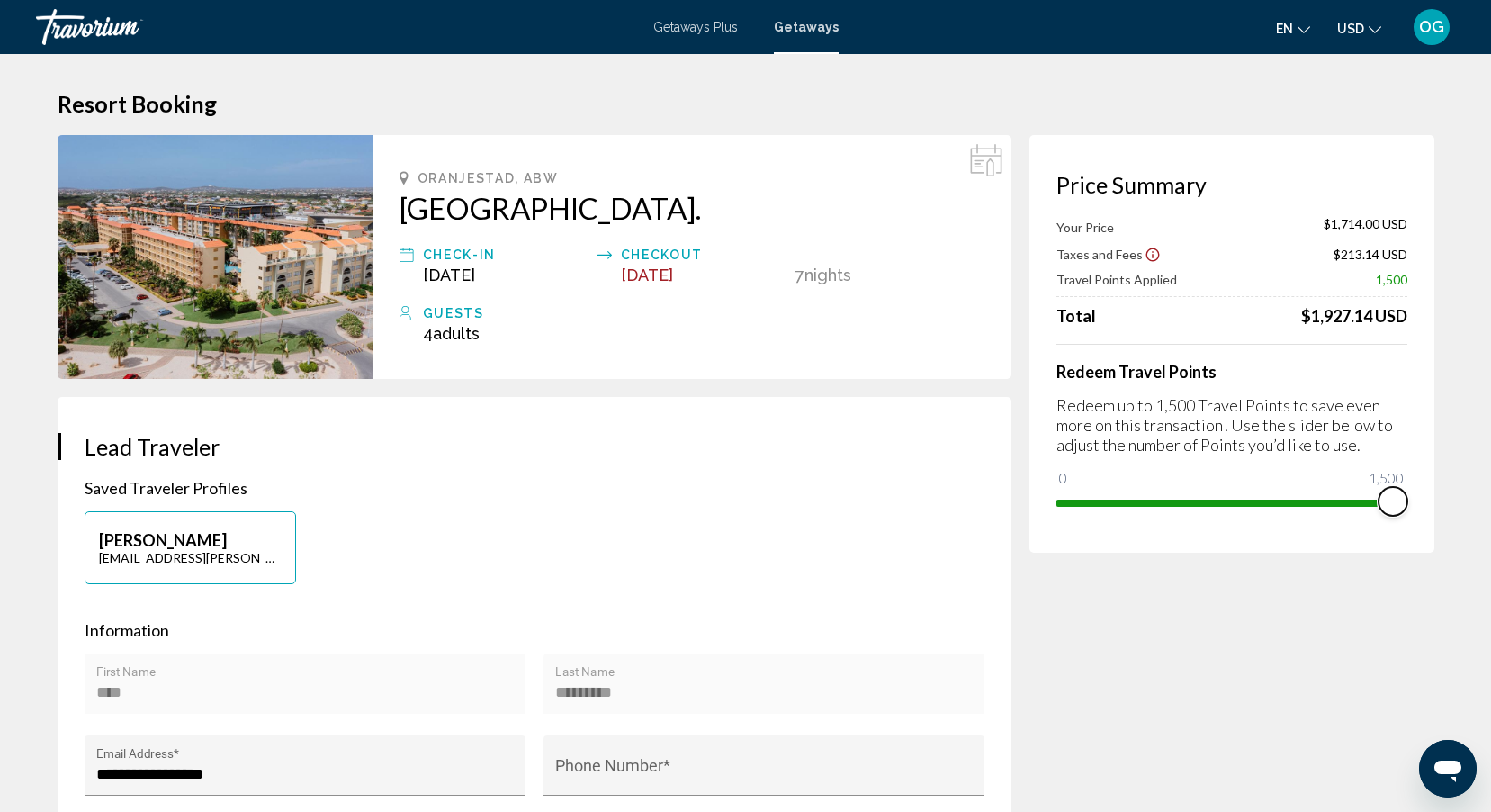
drag, startPoint x: 1080, startPoint y: 478, endPoint x: 1409, endPoint y: 512, distance: 330.8
click at [1409, 512] on div "Price Summary Your Price $1,714.00 USD Taxes and Fees $213.14 USD Travel Points…" at bounding box center [1231, 344] width 405 height 417
